Goal: Use online tool/utility

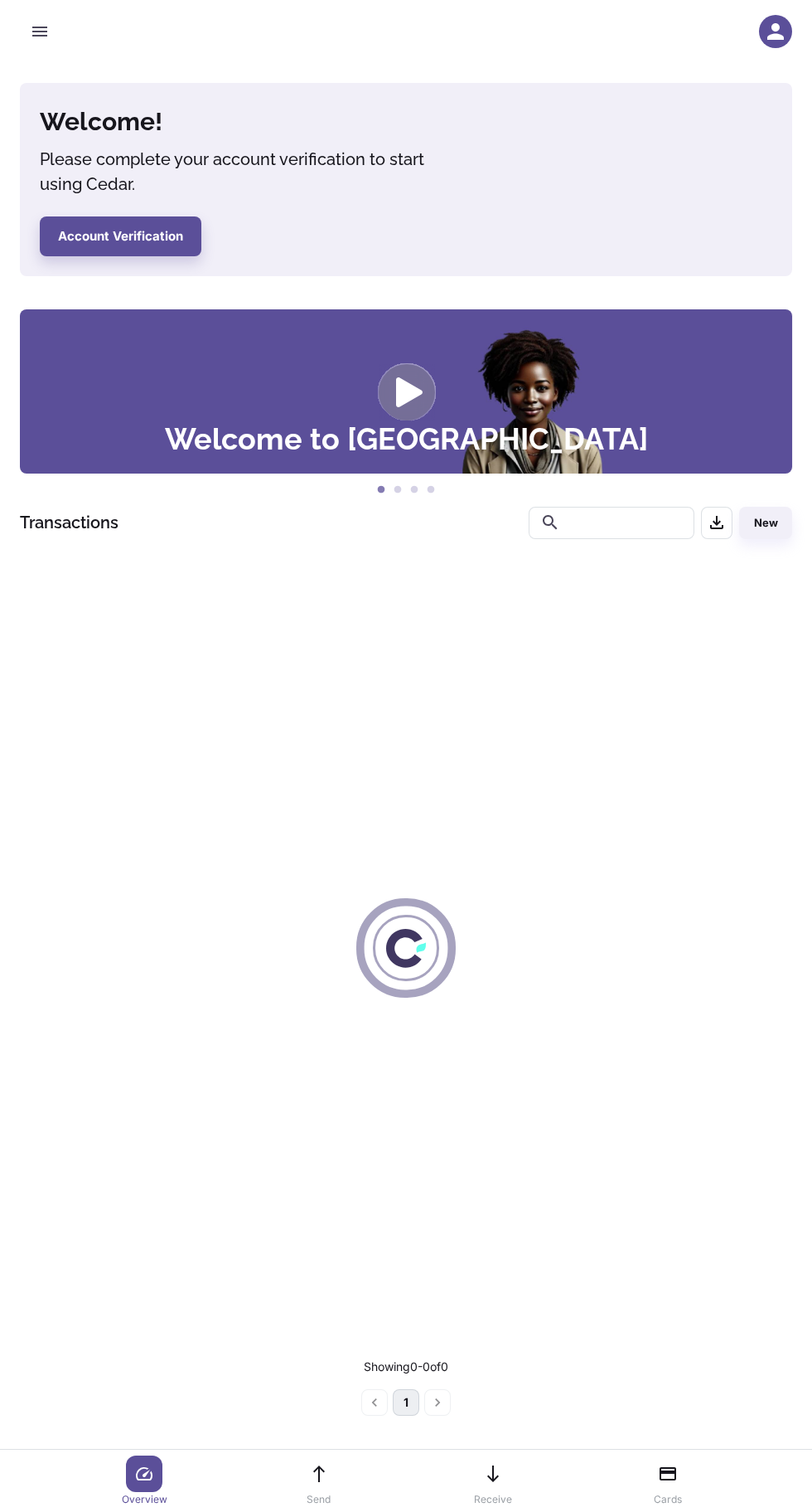
click at [40, 32] on icon "button" at bounding box center [39, 31] width 15 height 10
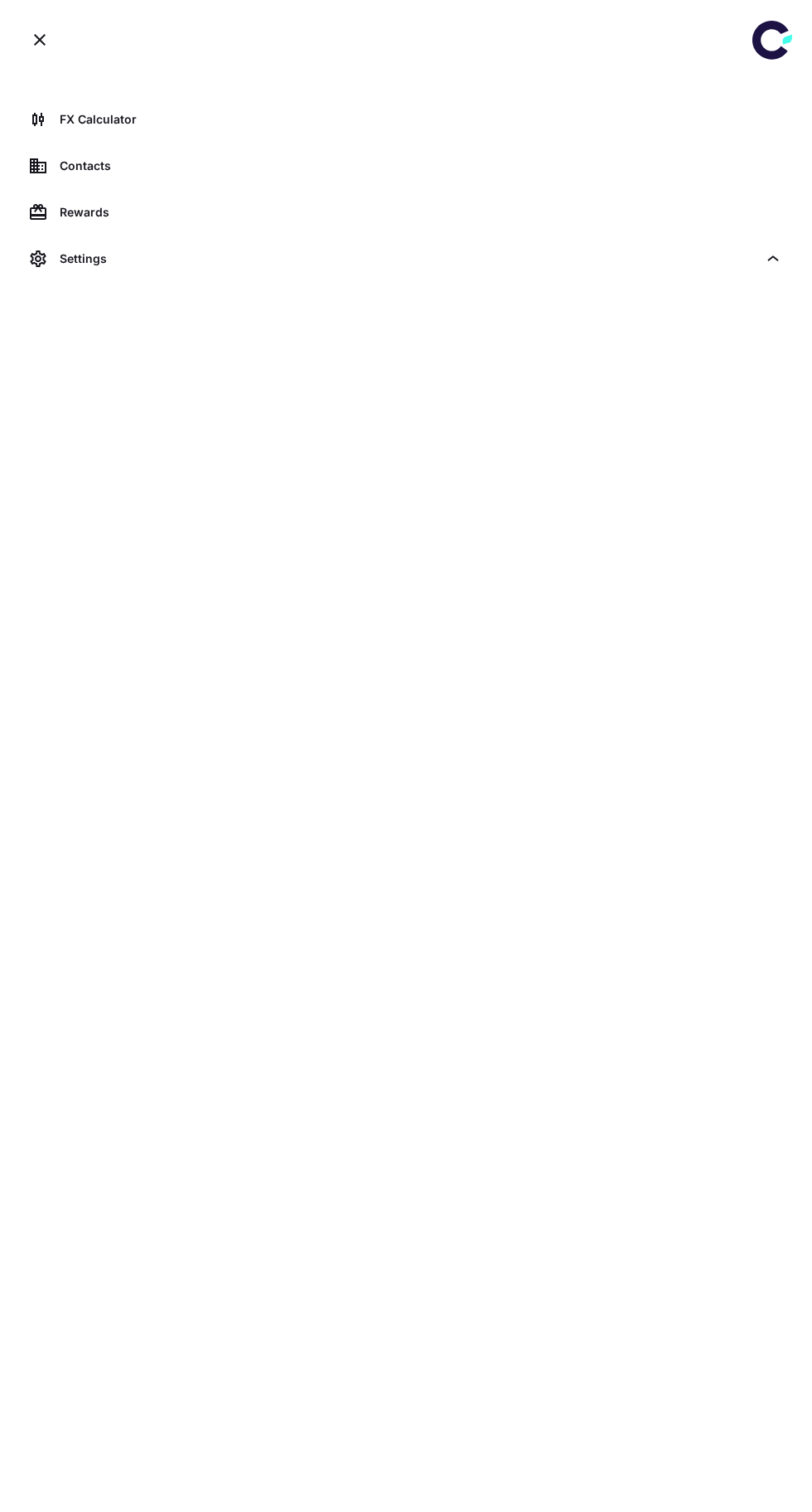
click at [161, 119] on div "FX Calculator" at bounding box center [421, 119] width 723 height 18
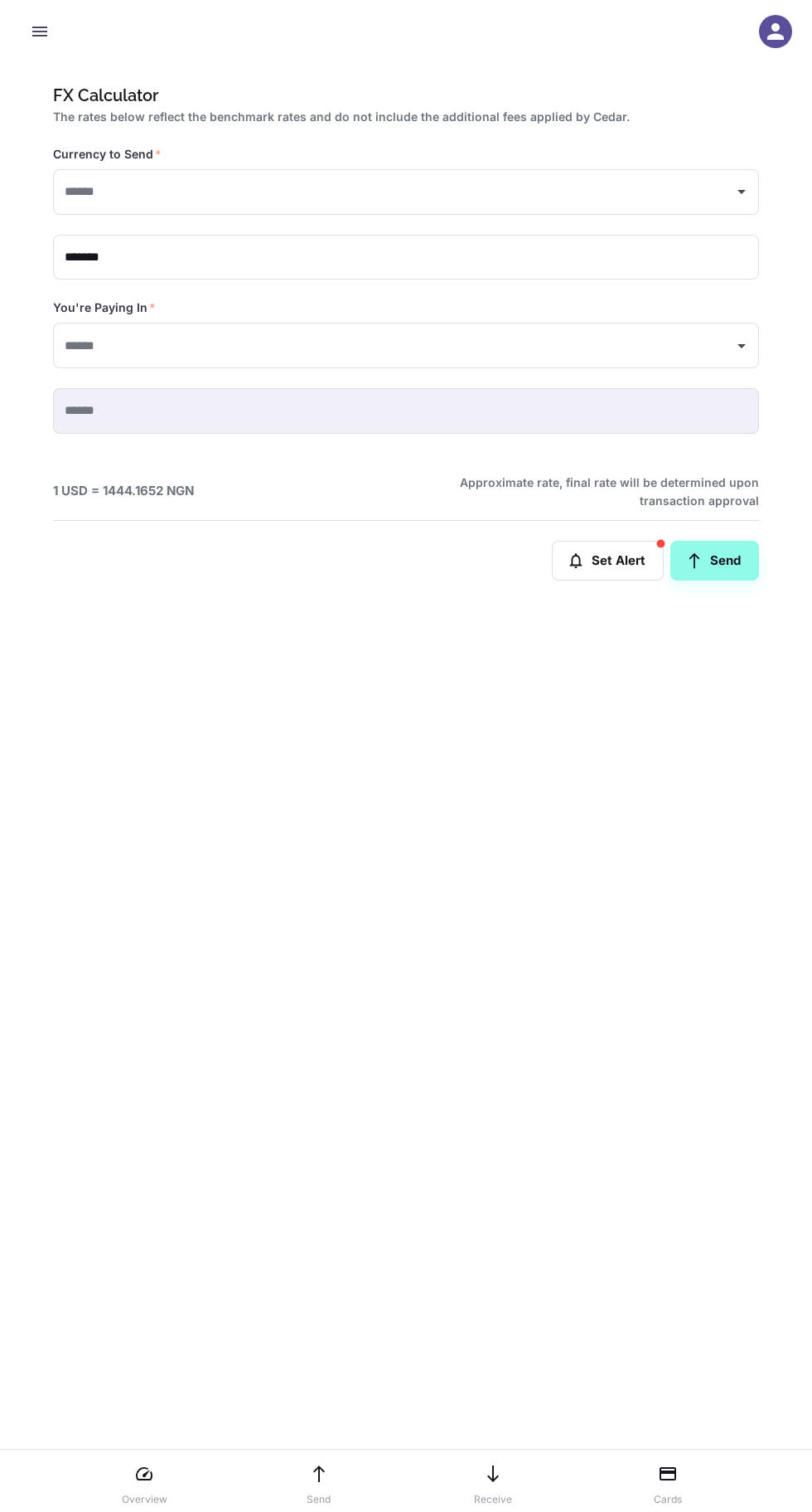
type input "**********"
